Goal: Task Accomplishment & Management: Manage account settings

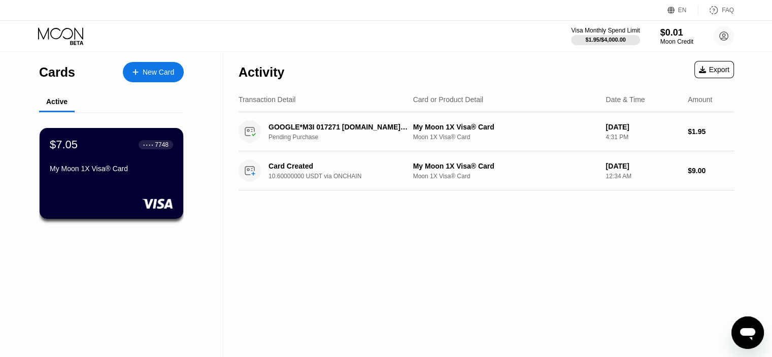
click at [436, 235] on div "Activity Export Transaction Detail Card or Product Detail Date & Time Amount GO…" at bounding box center [486, 204] width 526 height 305
